Goal: Check status: Check status

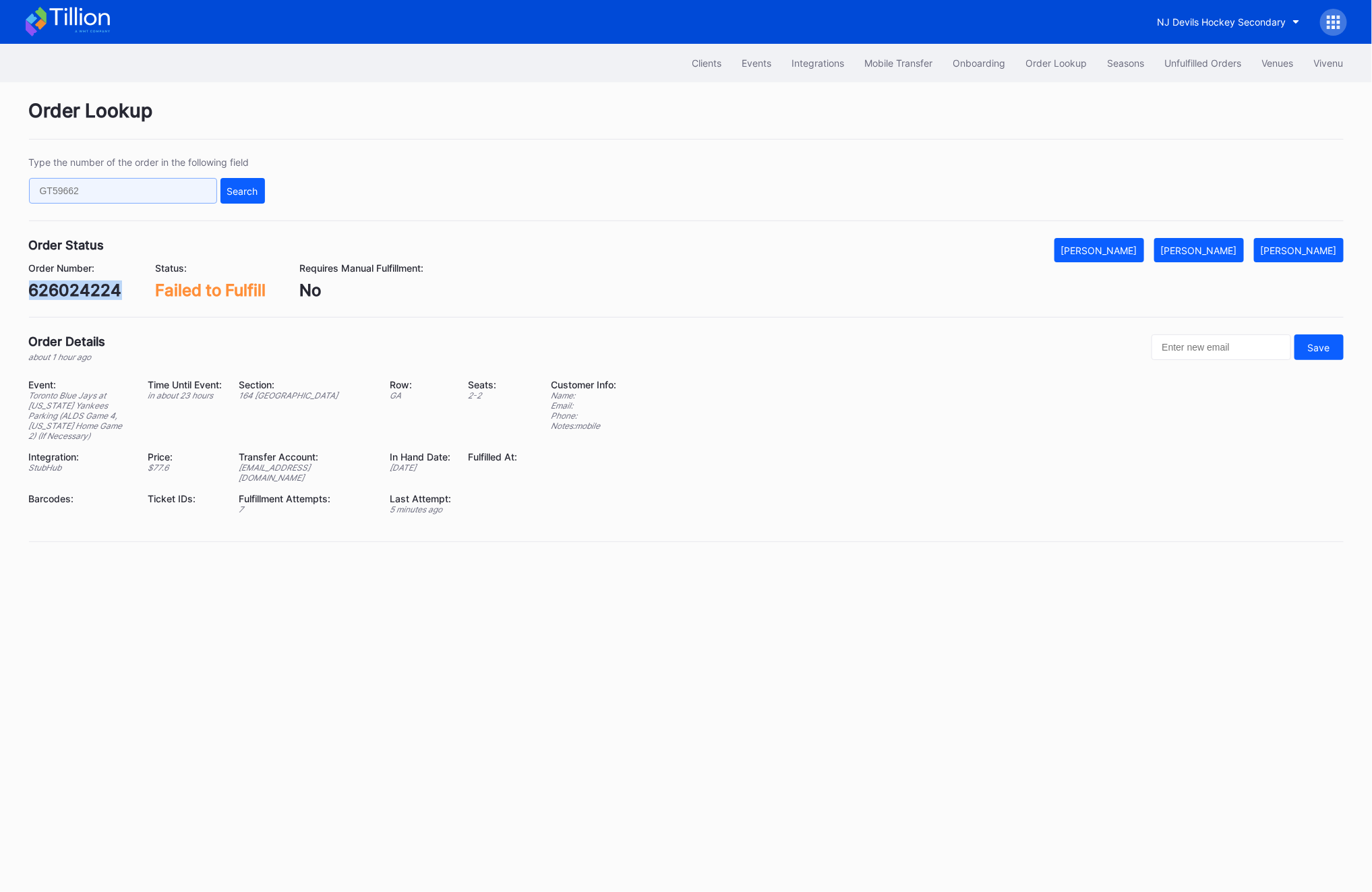
click at [141, 182] on input "text" at bounding box center [122, 190] width 188 height 26
paste input "626024224"
type input "626024224"
click at [241, 190] on div "Search" at bounding box center [242, 190] width 31 height 11
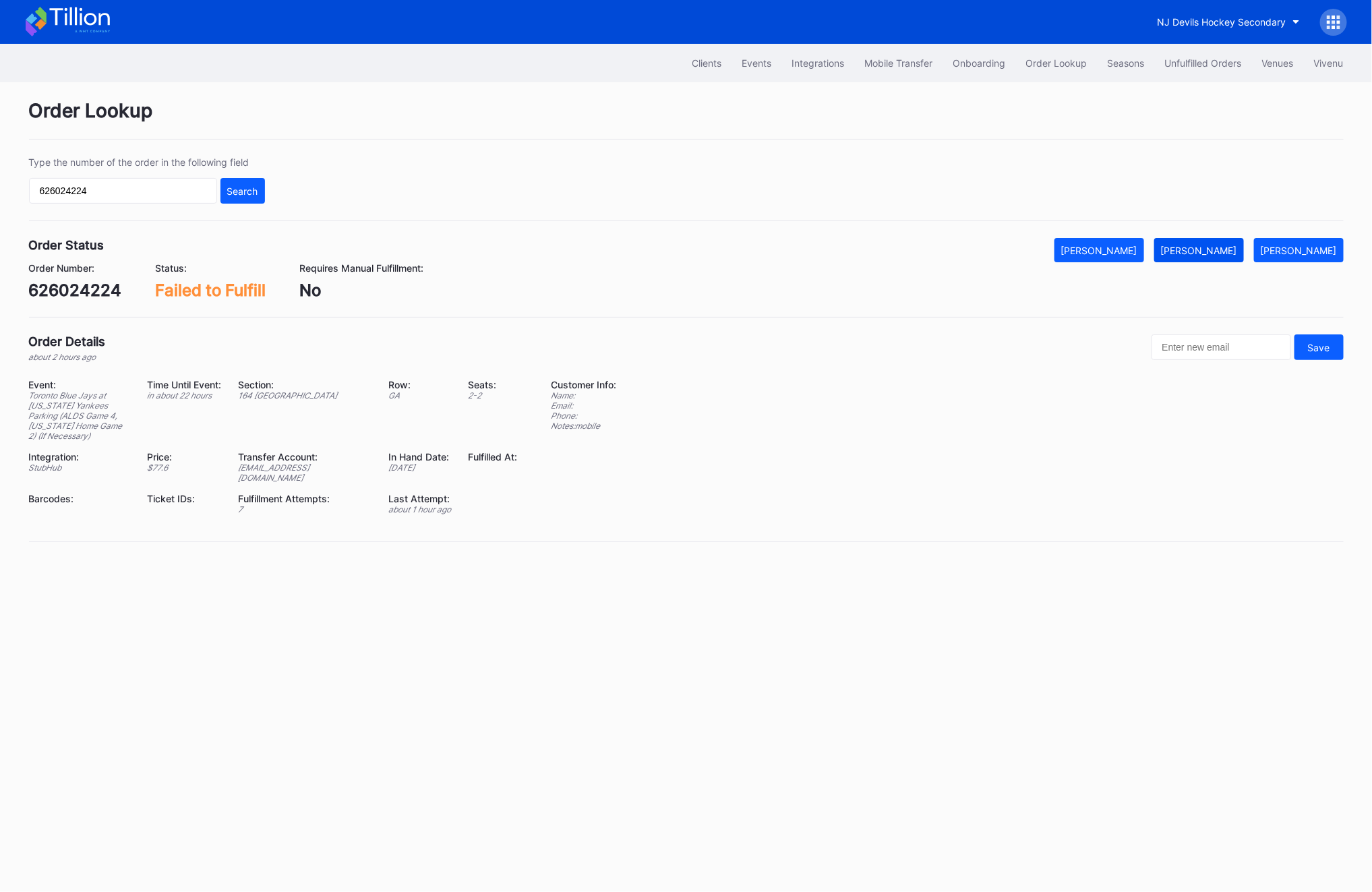
click at [1223, 251] on div "[PERSON_NAME]" at bounding box center [1198, 250] width 76 height 11
click at [72, 291] on div "626024224" at bounding box center [75, 290] width 93 height 20
copy div "626024224"
